Goal: Task Accomplishment & Management: Use online tool/utility

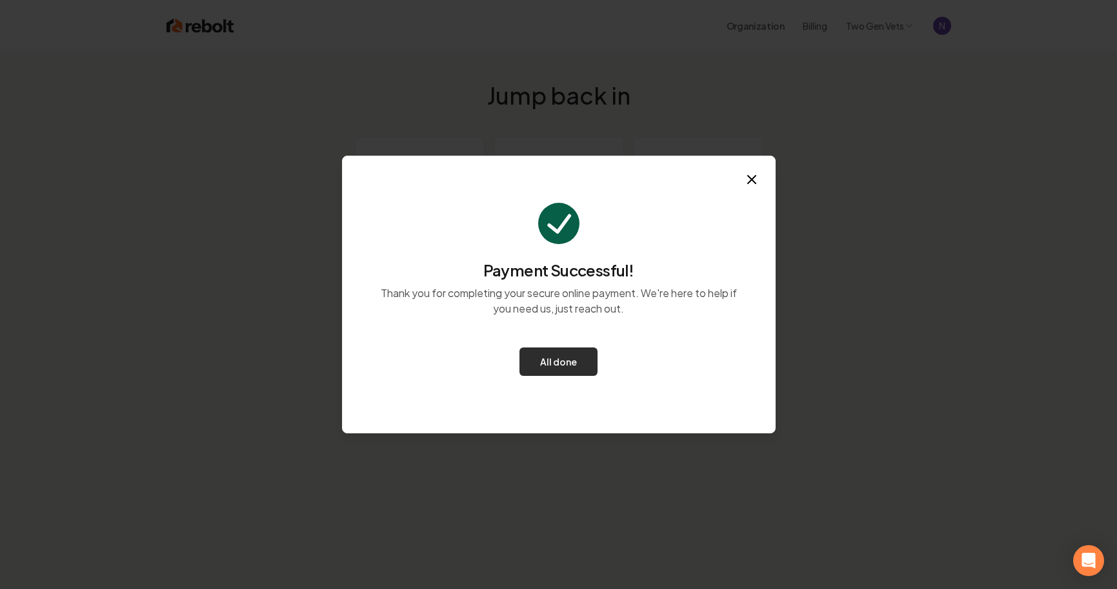
click at [560, 365] on button "All done" at bounding box center [559, 361] width 78 height 28
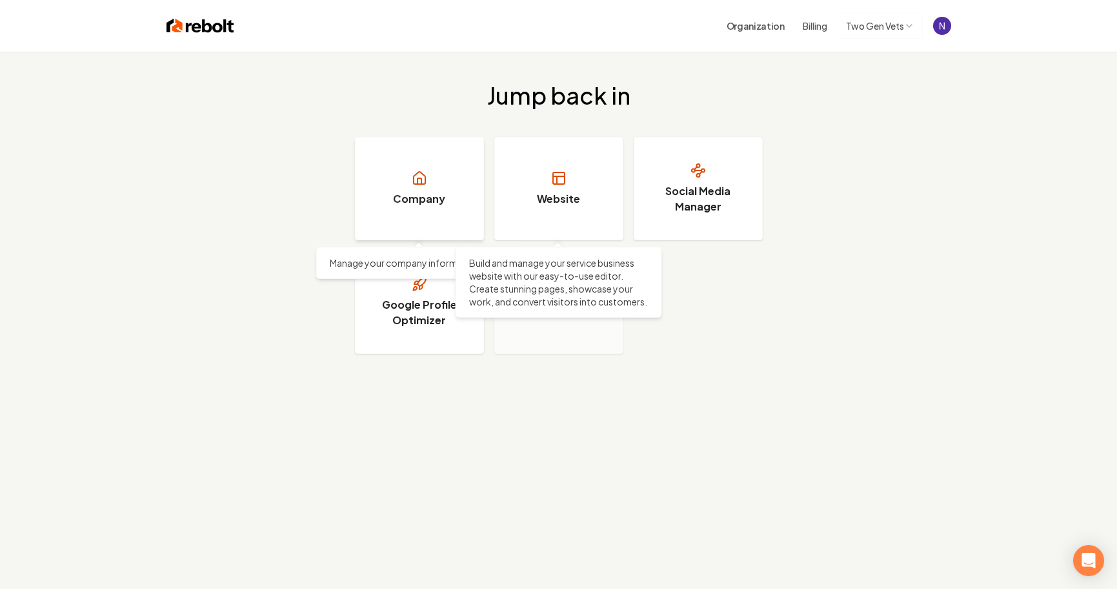
click at [446, 180] on link "Company" at bounding box center [419, 188] width 129 height 103
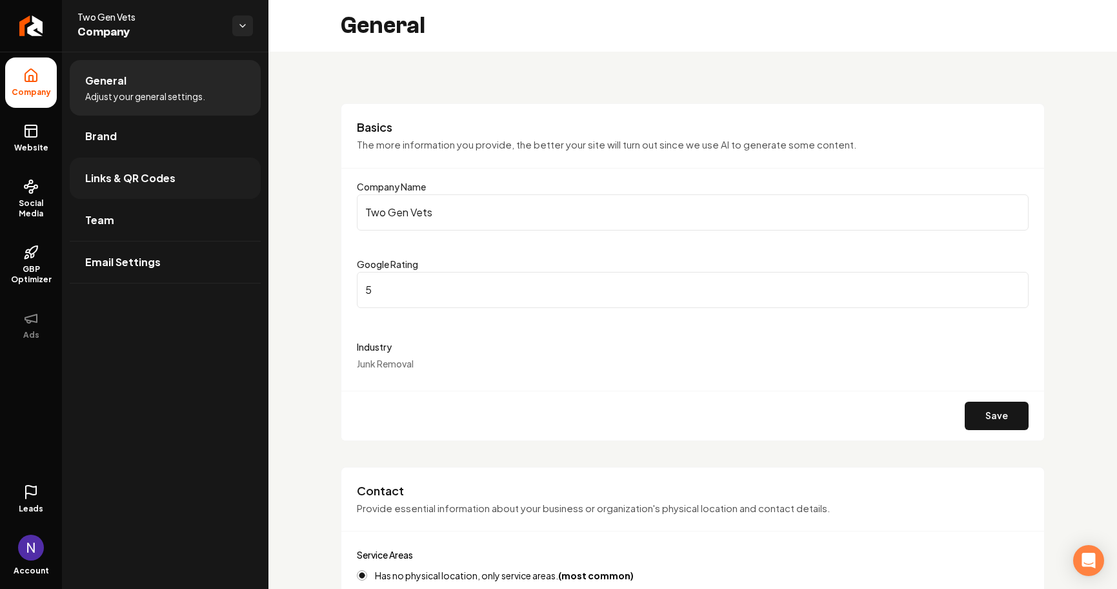
click at [151, 179] on span "Links & QR Codes" at bounding box center [130, 177] width 90 height 15
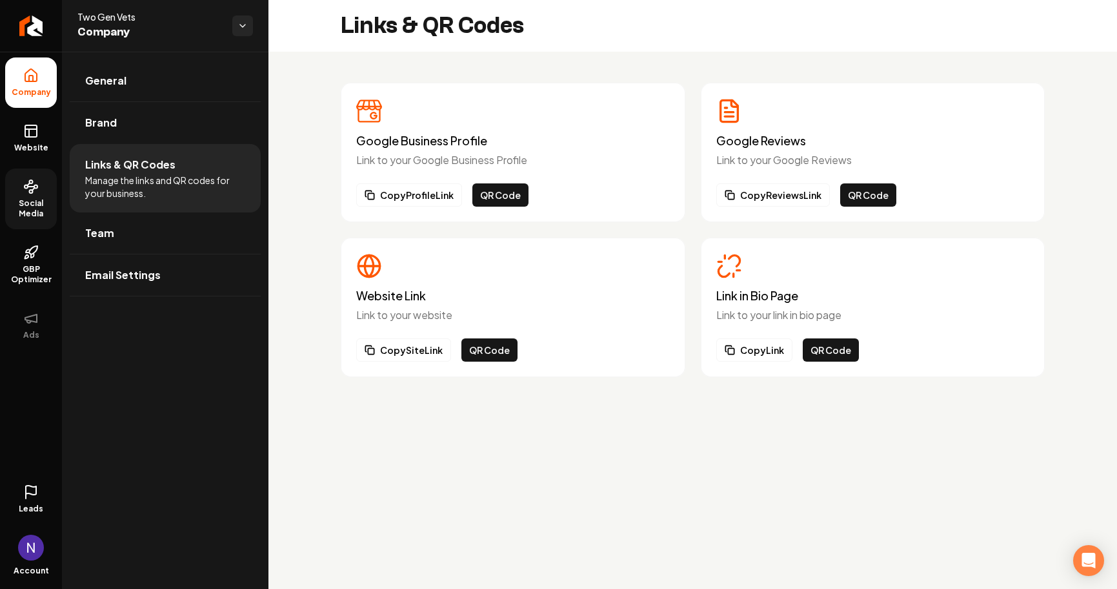
click at [25, 201] on span "Social Media" at bounding box center [31, 208] width 52 height 21
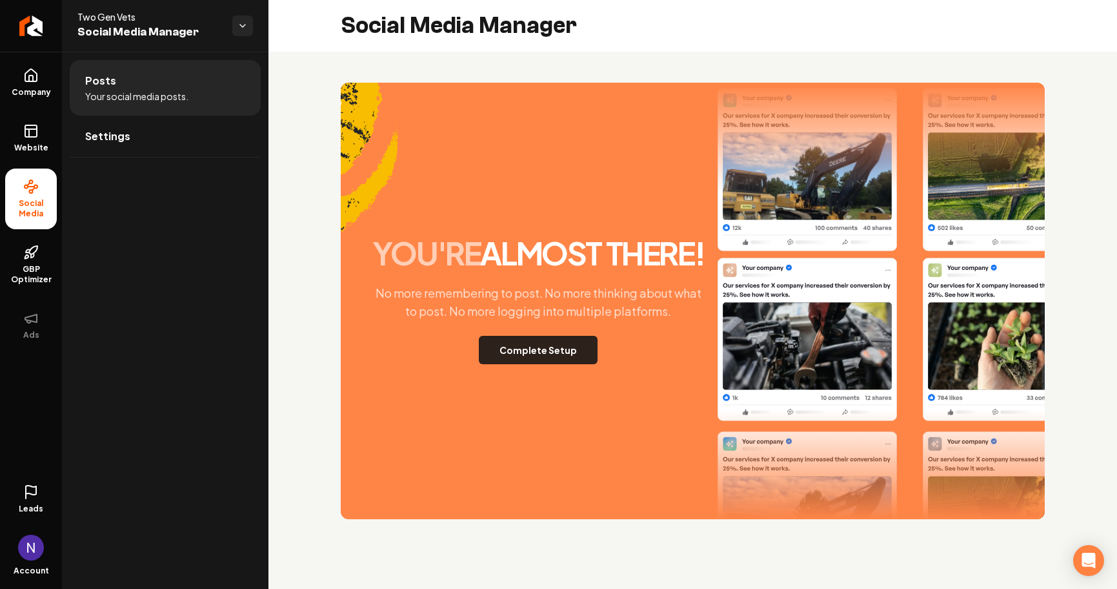
click at [500, 364] on button "Complete Setup" at bounding box center [538, 350] width 119 height 28
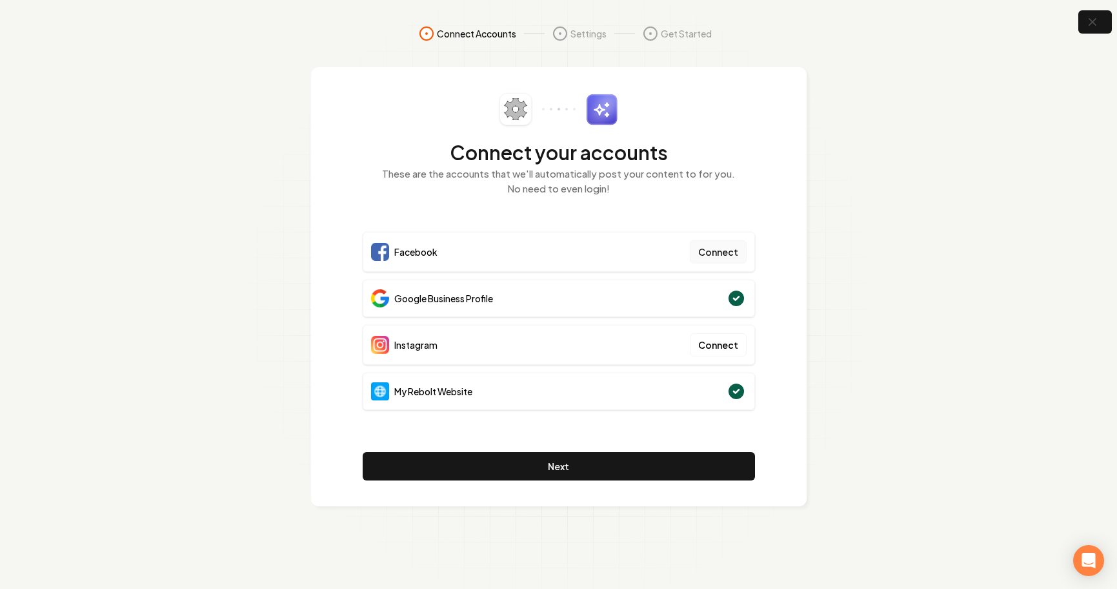
click at [718, 250] on button "Connect" at bounding box center [718, 251] width 57 height 23
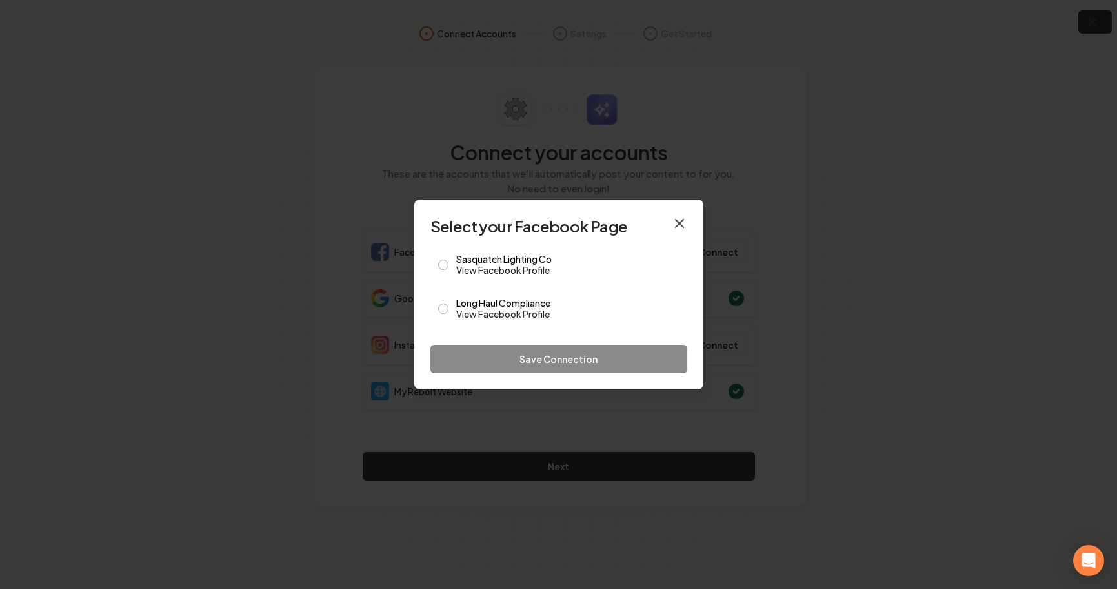
click at [679, 218] on icon "button" at bounding box center [679, 223] width 15 height 15
